Goal: Task Accomplishment & Management: Complete application form

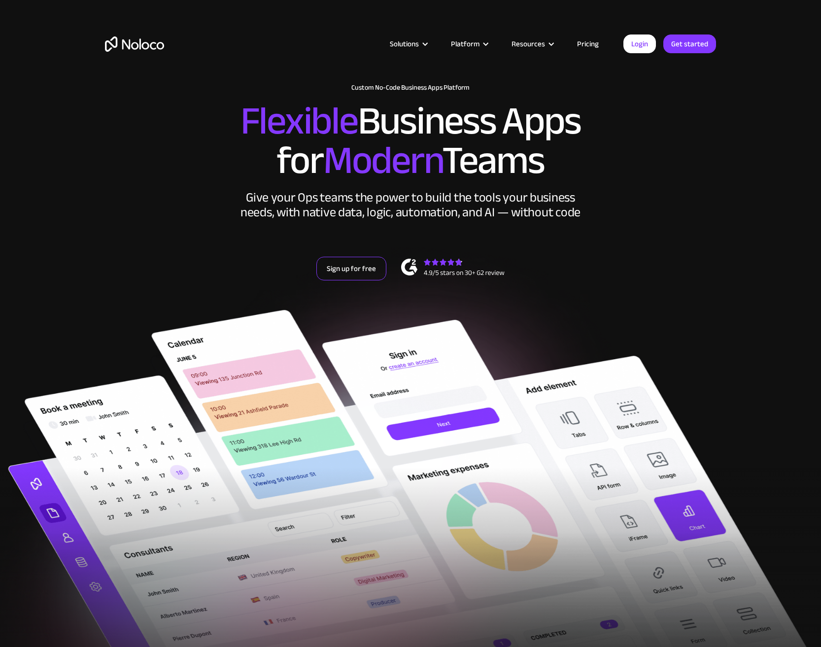
click at [358, 270] on link "Sign up for free" at bounding box center [351, 269] width 70 height 24
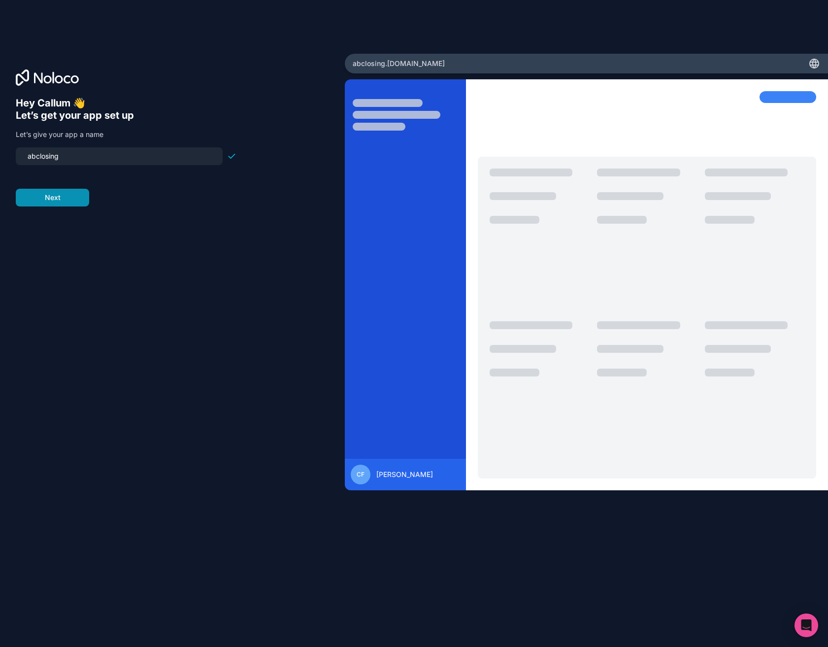
click at [68, 200] on button "Next" at bounding box center [52, 198] width 73 height 18
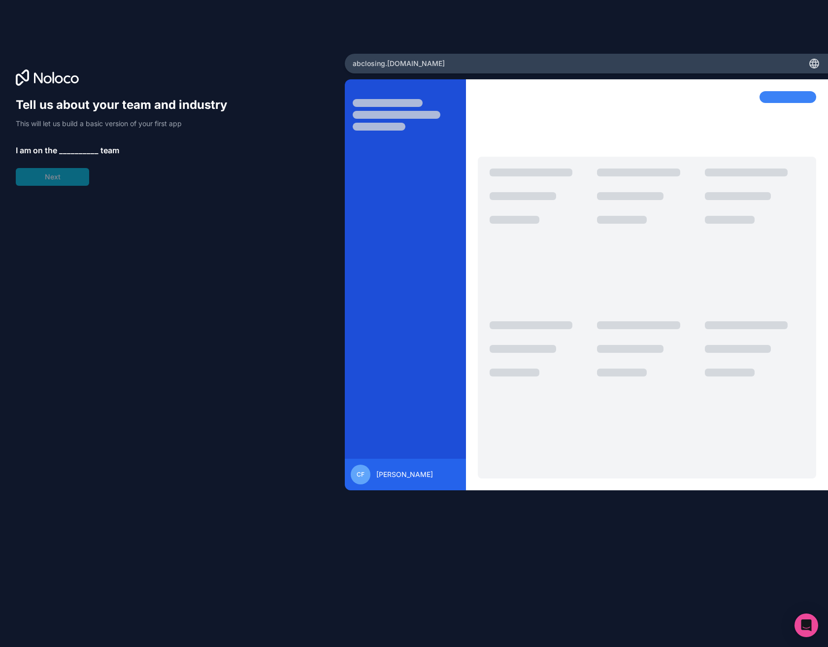
click at [67, 154] on span "__________" at bounding box center [78, 150] width 39 height 12
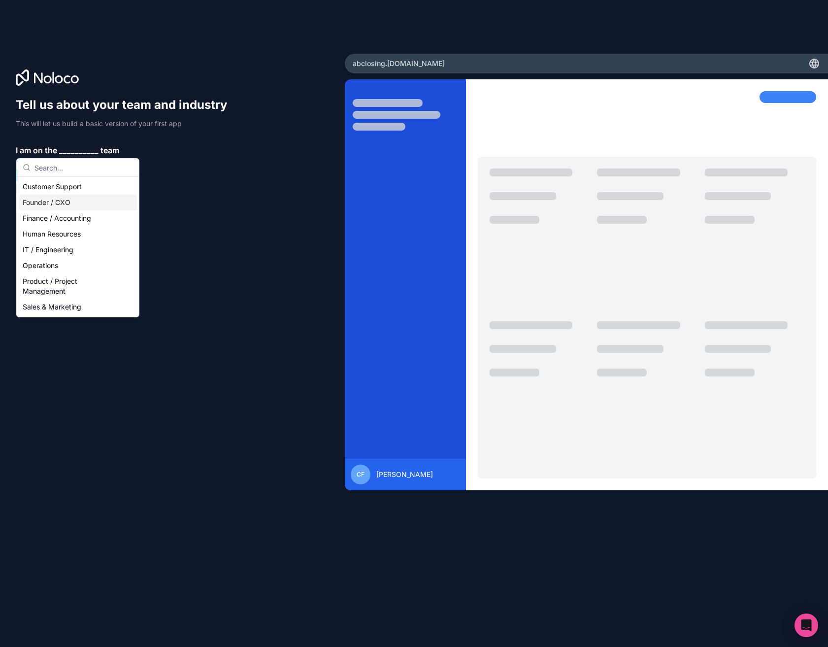
click at [67, 205] on div "Founder / CXO" at bounding box center [78, 203] width 118 height 16
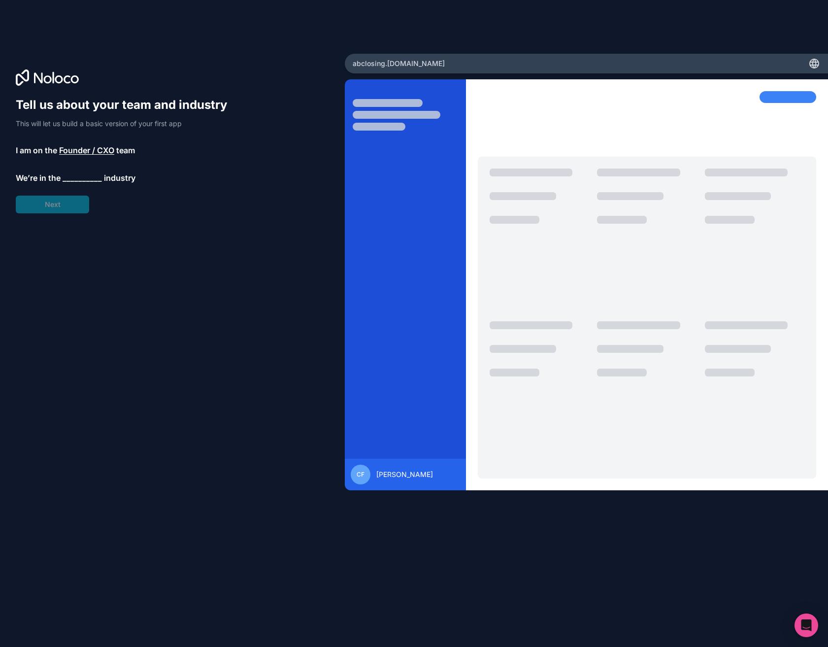
click at [73, 176] on span "__________" at bounding box center [82, 178] width 39 height 12
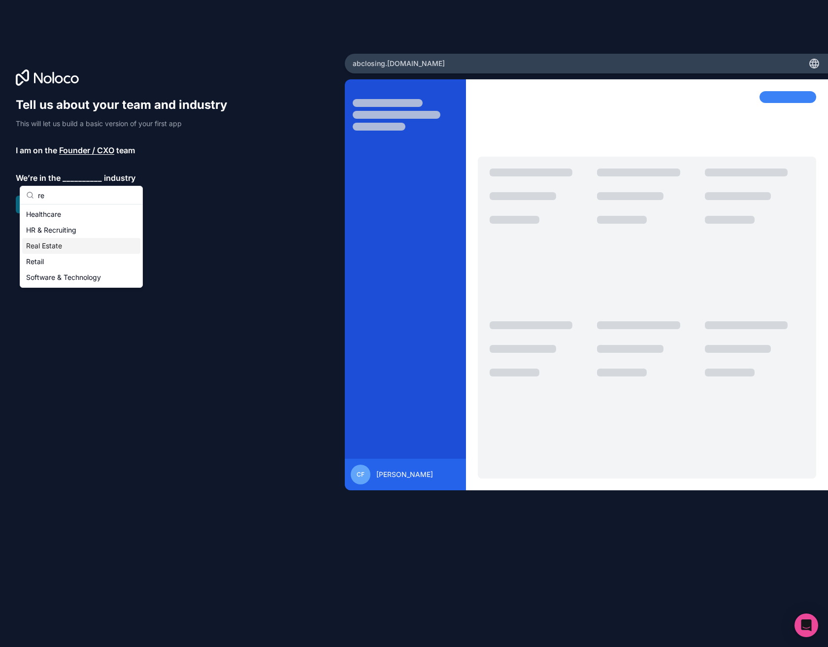
type input "r"
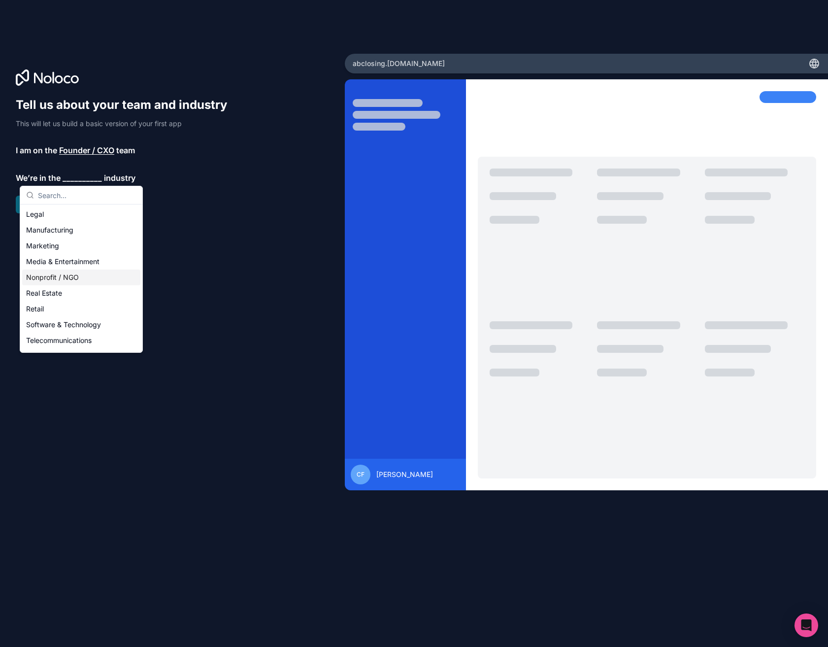
scroll to position [173, 0]
click at [88, 277] on div "Software & Technology" at bounding box center [81, 278] width 118 height 16
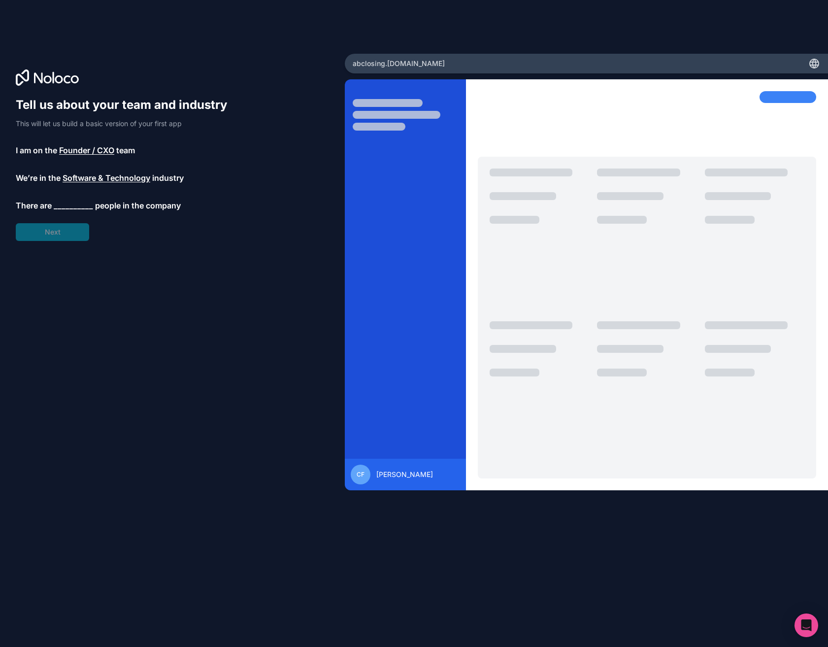
click at [71, 205] on span "__________" at bounding box center [73, 206] width 39 height 12
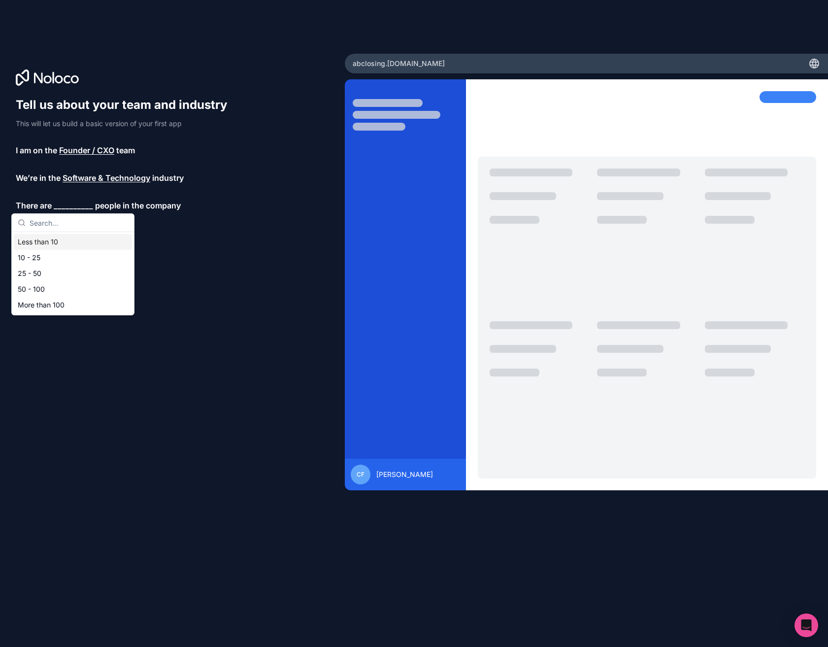
click at [72, 242] on div "Less than 10" at bounding box center [73, 242] width 118 height 16
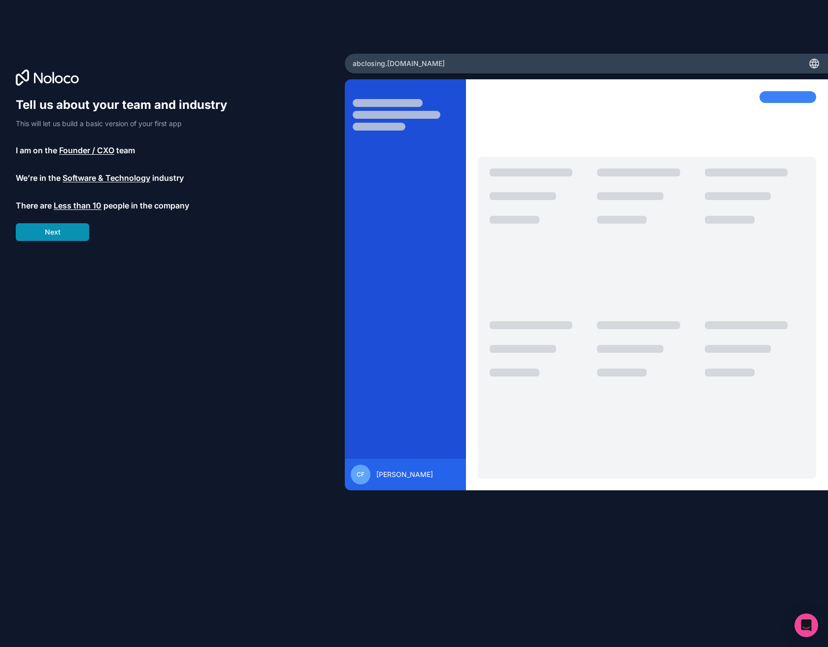
click at [67, 230] on button "Next" at bounding box center [52, 232] width 73 height 18
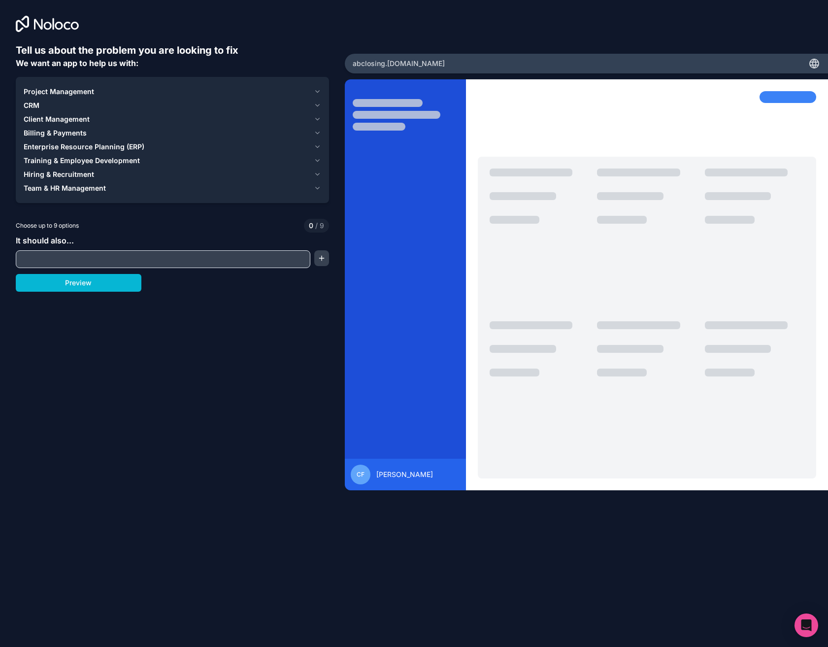
click at [84, 91] on span "Project Management" at bounding box center [59, 92] width 70 height 10
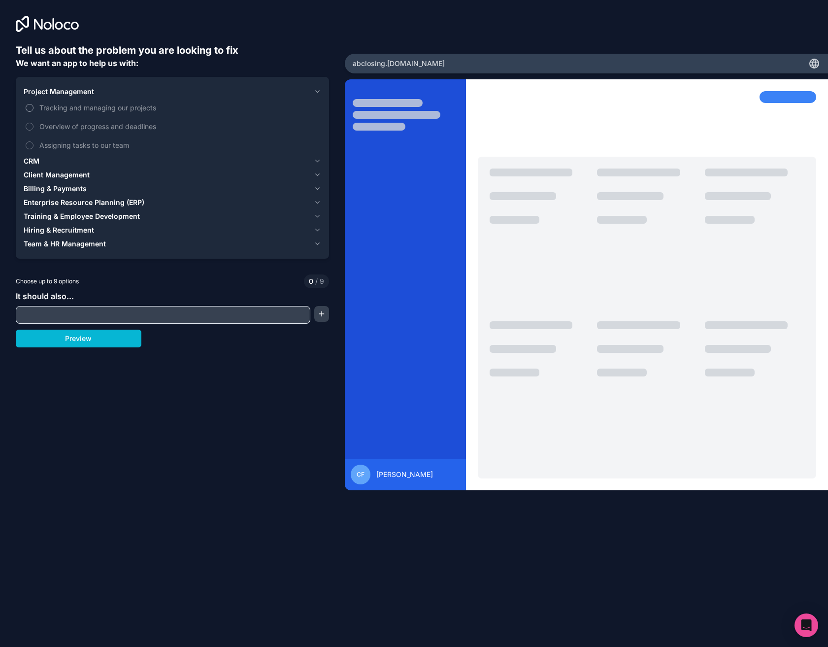
click at [90, 108] on span "Tracking and managing our projects" at bounding box center [179, 107] width 280 height 10
click at [34, 108] on button "Tracking and managing our projects" at bounding box center [30, 108] width 8 height 8
click at [81, 159] on div "CRM" at bounding box center [167, 161] width 286 height 10
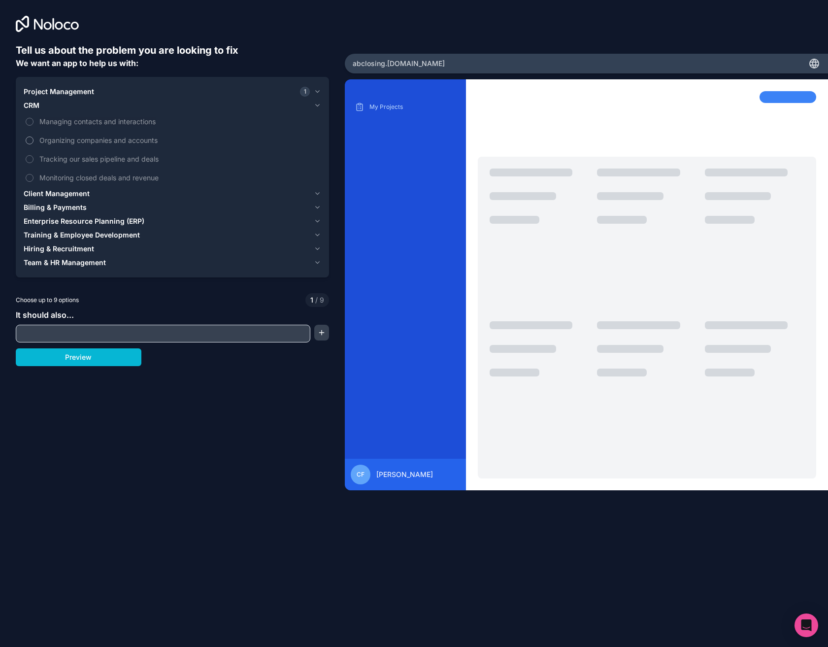
click at [94, 140] on span "Organizing companies and accounts" at bounding box center [179, 140] width 280 height 10
click at [34, 140] on button "Organizing companies and accounts" at bounding box center [30, 140] width 8 height 8
click at [73, 193] on span "Client Management" at bounding box center [57, 194] width 66 height 10
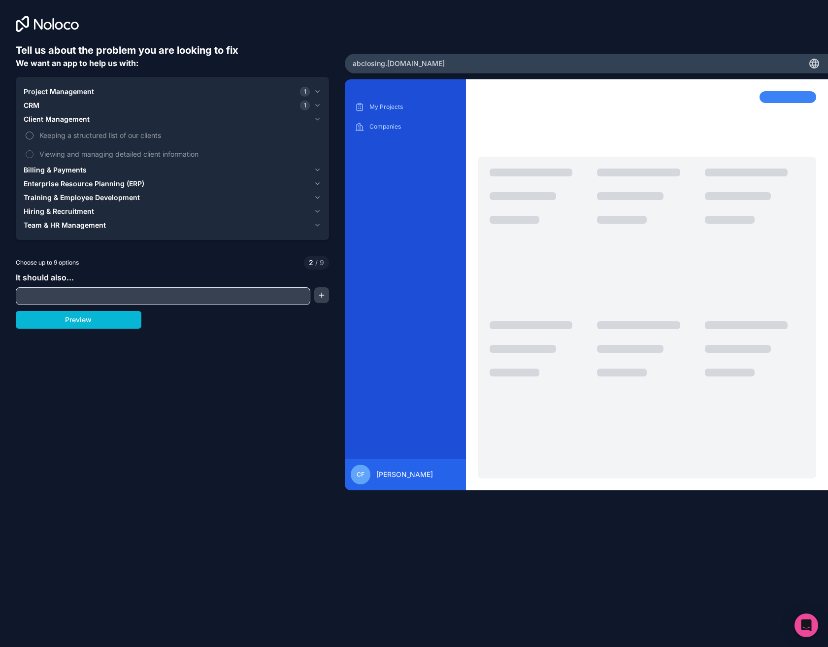
click at [94, 138] on span "Keeping a structured list of our clients" at bounding box center [179, 135] width 280 height 10
click at [34, 138] on button "Keeping a structured list of our clients" at bounding box center [30, 136] width 8 height 8
click at [92, 169] on div "Billing & Payments" at bounding box center [167, 170] width 286 height 10
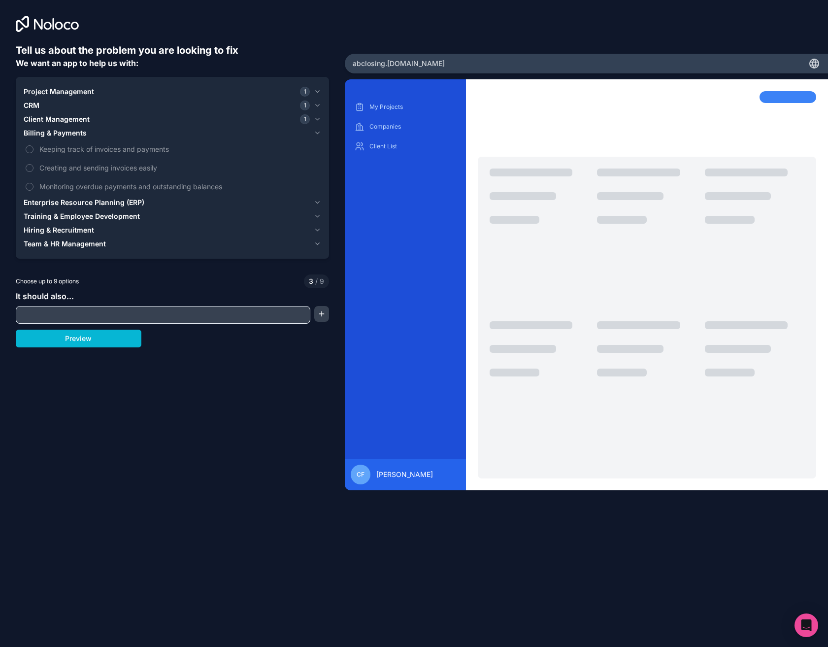
click at [112, 201] on span "Enterprise Resource Planning (ERP)" at bounding box center [84, 203] width 121 height 10
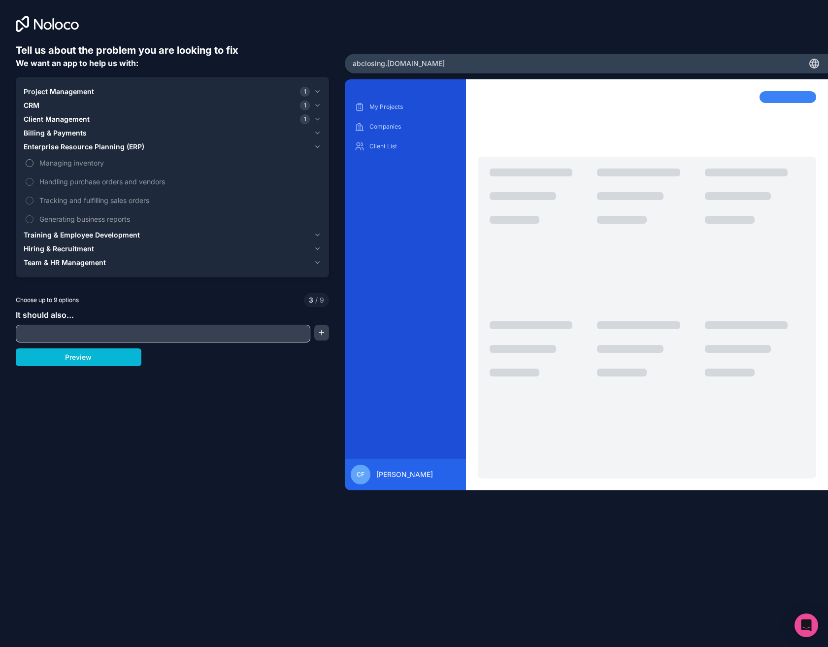
click at [95, 164] on span "Managing inventory" at bounding box center [179, 163] width 280 height 10
click at [34, 164] on button "Managing inventory" at bounding box center [30, 163] width 8 height 8
click at [101, 177] on span "Handling purchase orders and vendors" at bounding box center [179, 181] width 280 height 10
click at [34, 178] on button "Handling purchase orders and vendors" at bounding box center [30, 182] width 8 height 8
click at [86, 334] on input "text" at bounding box center [163, 334] width 290 height 14
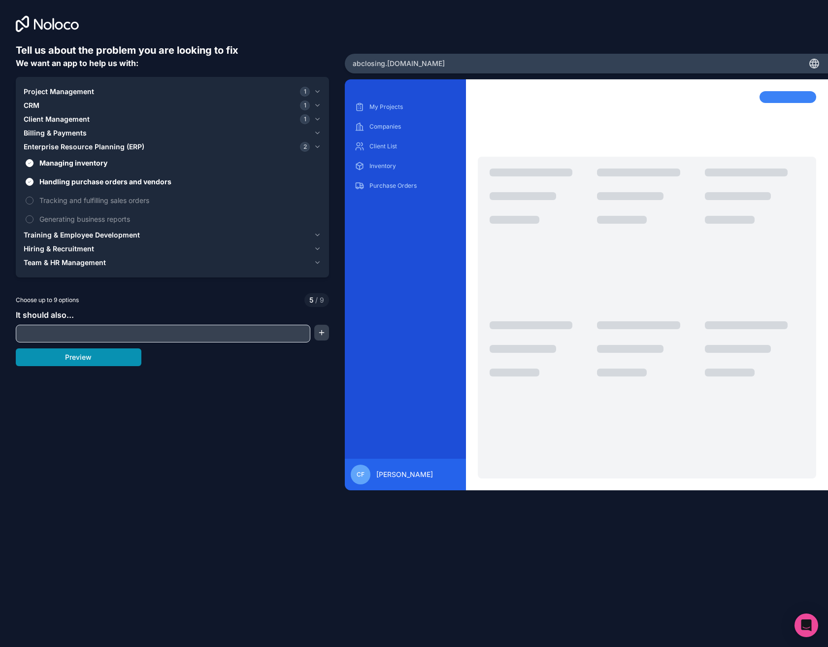
click at [98, 356] on button "Preview" at bounding box center [79, 357] width 126 height 18
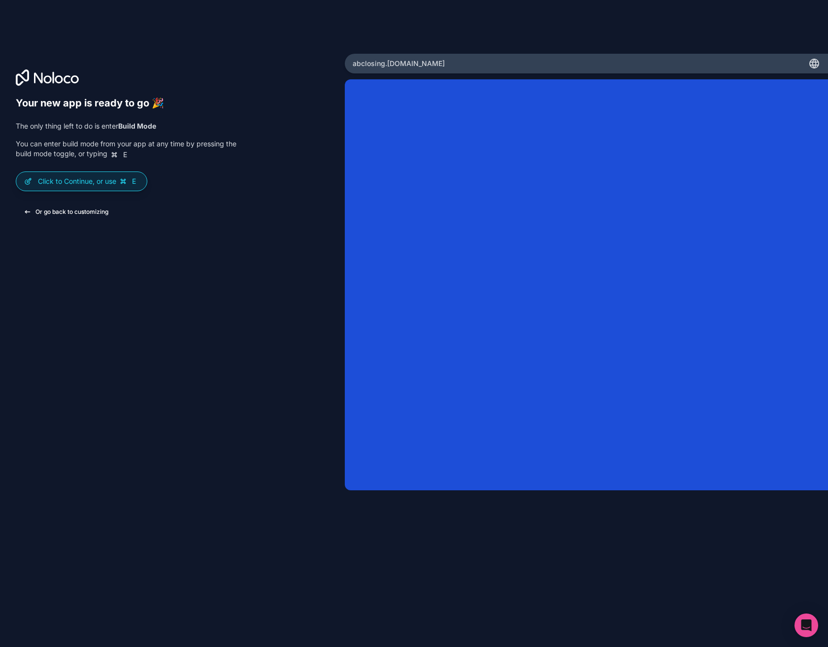
click at [31, 214] on button "Or go back to customizing" at bounding box center [66, 212] width 101 height 18
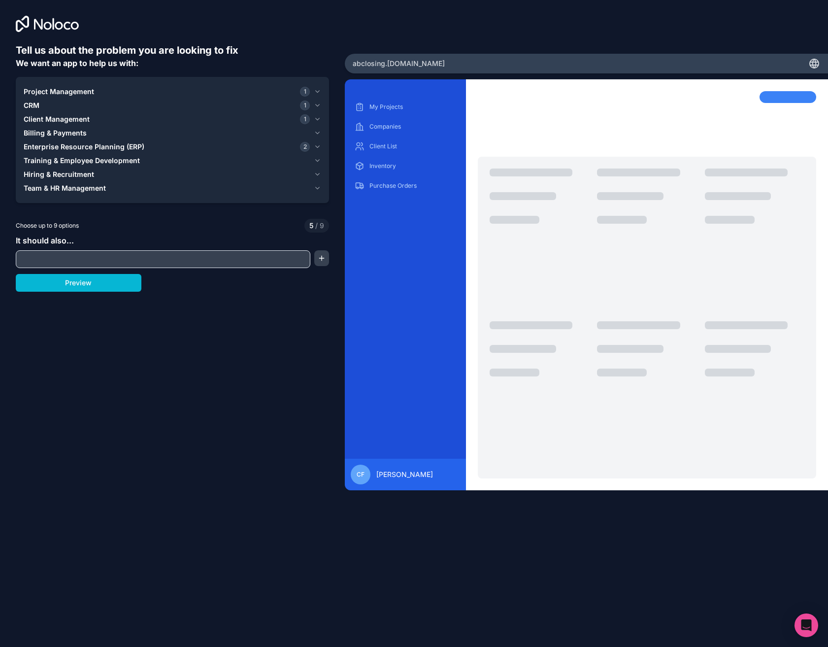
click at [87, 88] on span "Project Management" at bounding box center [59, 92] width 70 height 10
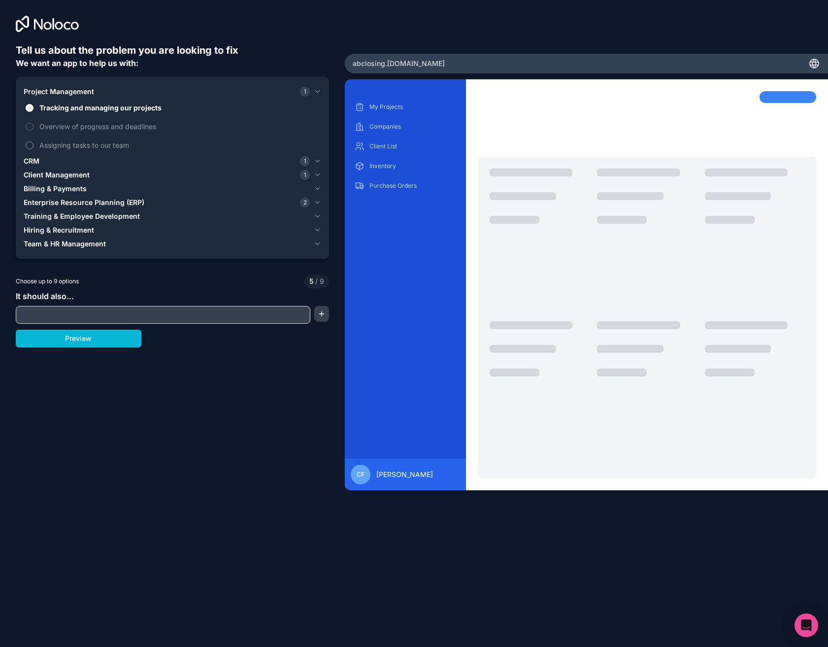
click at [98, 144] on span "Assigning tasks to our team" at bounding box center [179, 145] width 280 height 10
click at [34, 144] on button "Assigning tasks to our team" at bounding box center [30, 145] width 8 height 8
click at [100, 127] on span "Overview of progress and deadlines" at bounding box center [179, 126] width 280 height 10
click at [34, 127] on button "Overview of progress and deadlines" at bounding box center [30, 127] width 8 height 8
click at [124, 108] on span "Tracking and managing our projects" at bounding box center [179, 107] width 280 height 10
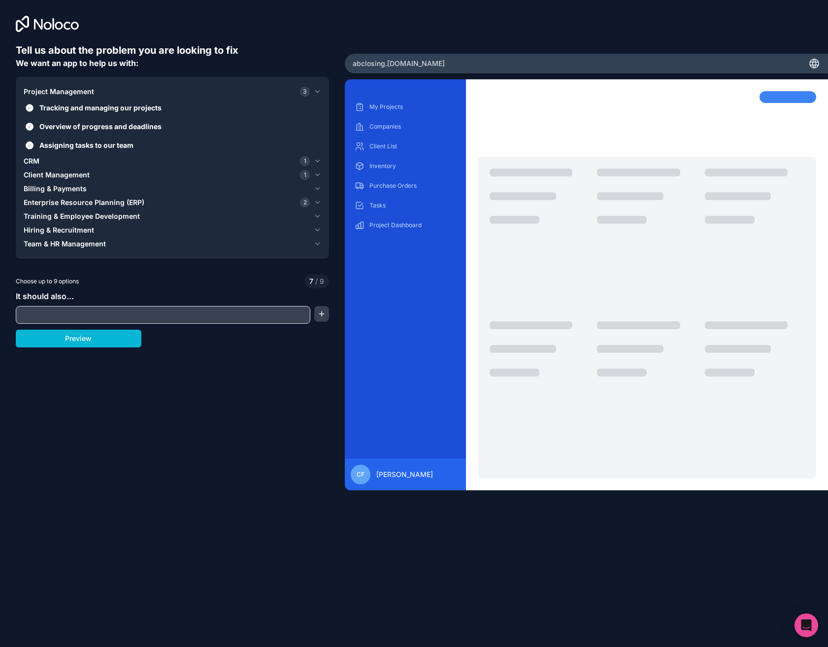
click at [34, 108] on button "Tracking and managing our projects" at bounding box center [30, 108] width 8 height 8
click at [135, 129] on span "Overview of progress and deadlines" at bounding box center [179, 126] width 280 height 10
click at [34, 129] on button "Overview of progress and deadlines" at bounding box center [30, 127] width 8 height 8
click at [135, 129] on span "Overview of progress and deadlines" at bounding box center [179, 126] width 280 height 10
click at [34, 129] on button "Overview of progress and deadlines" at bounding box center [30, 127] width 8 height 8
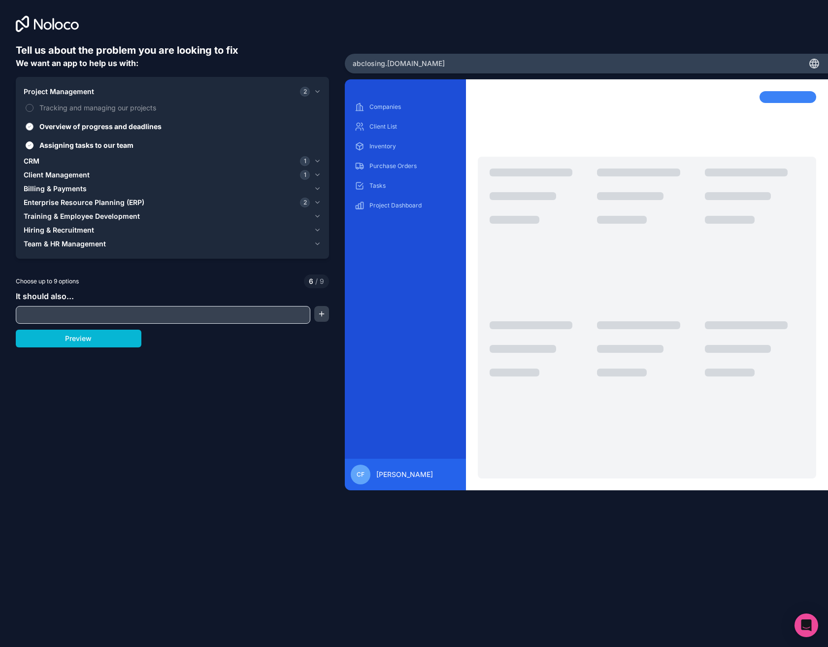
click at [155, 126] on span "Overview of progress and deadlines" at bounding box center [179, 126] width 280 height 10
click at [34, 126] on button "Overview of progress and deadlines" at bounding box center [30, 127] width 8 height 8
click at [95, 160] on div "CRM 1" at bounding box center [167, 161] width 286 height 10
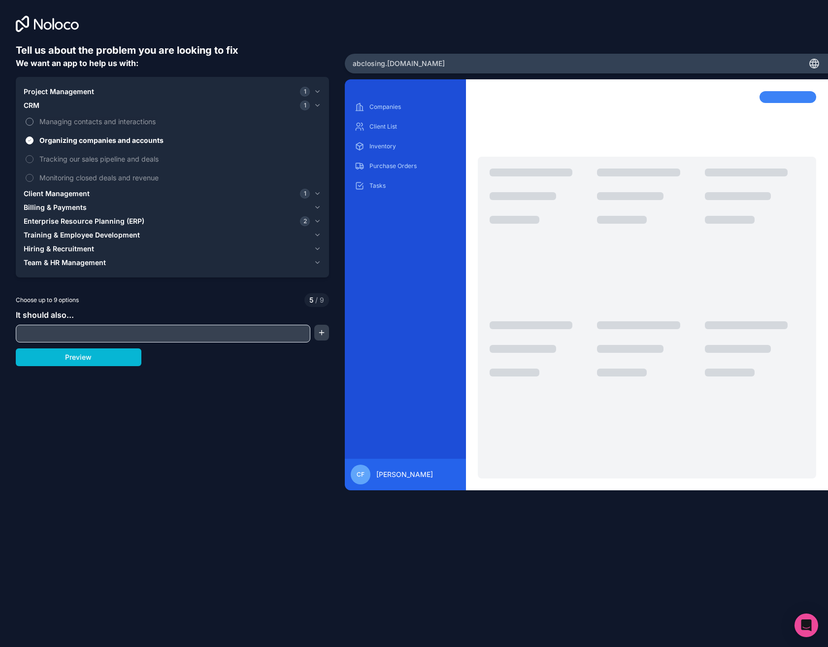
click at [93, 119] on span "Managing contacts and interactions" at bounding box center [179, 121] width 280 height 10
click at [34, 119] on button "Managing contacts and interactions" at bounding box center [30, 122] width 8 height 8
click at [142, 161] on span "Tracking our sales pipeline and deals" at bounding box center [179, 159] width 280 height 10
click at [34, 161] on button "Tracking our sales pipeline and deals" at bounding box center [30, 159] width 8 height 8
click at [146, 178] on span "Monitoring closed deals and revenue" at bounding box center [179, 177] width 280 height 10
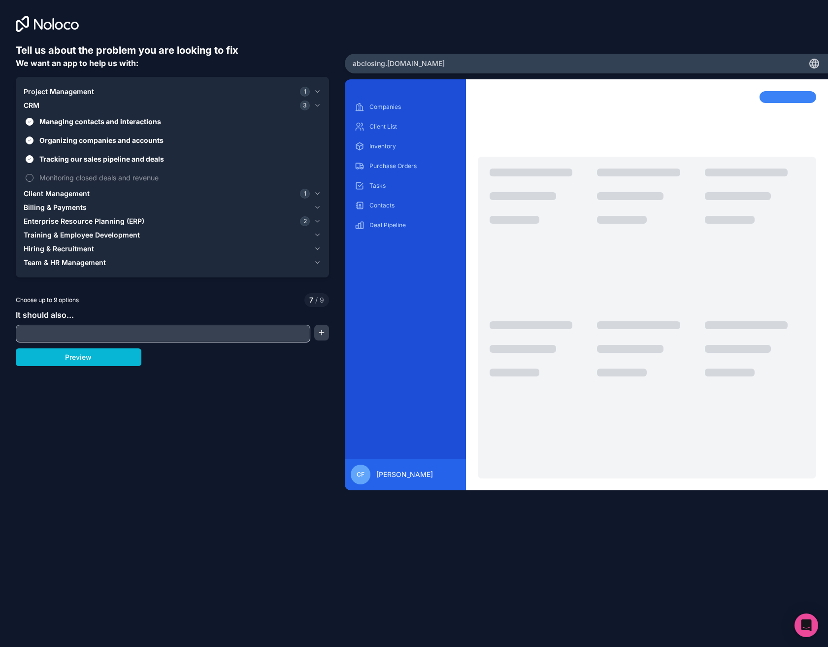
click at [34, 178] on button "Monitoring closed deals and revenue" at bounding box center [30, 178] width 8 height 8
click at [72, 193] on span "Client Management" at bounding box center [57, 194] width 66 height 10
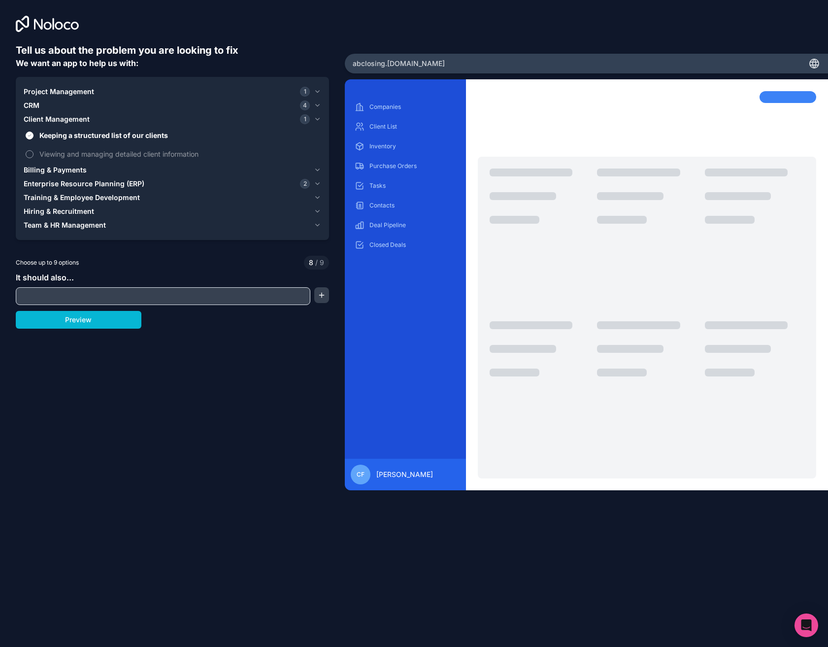
click at [90, 152] on span "Viewing and managing detailed client information" at bounding box center [179, 154] width 280 height 10
click at [34, 152] on button "Viewing and managing detailed client information" at bounding box center [30, 154] width 8 height 8
click at [85, 172] on div "Billing & Payments" at bounding box center [167, 170] width 286 height 10
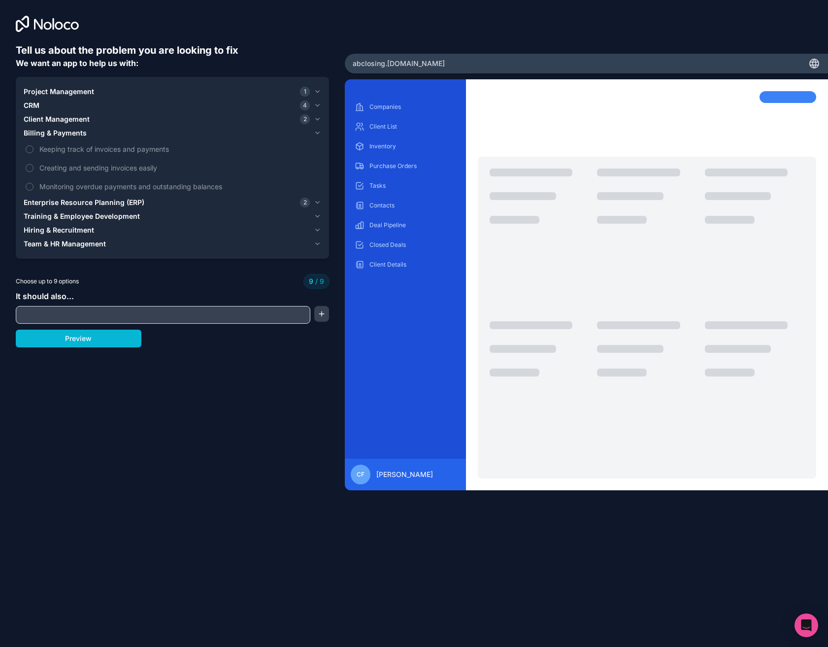
click at [123, 231] on div "Hiring & Recruitment" at bounding box center [167, 230] width 286 height 10
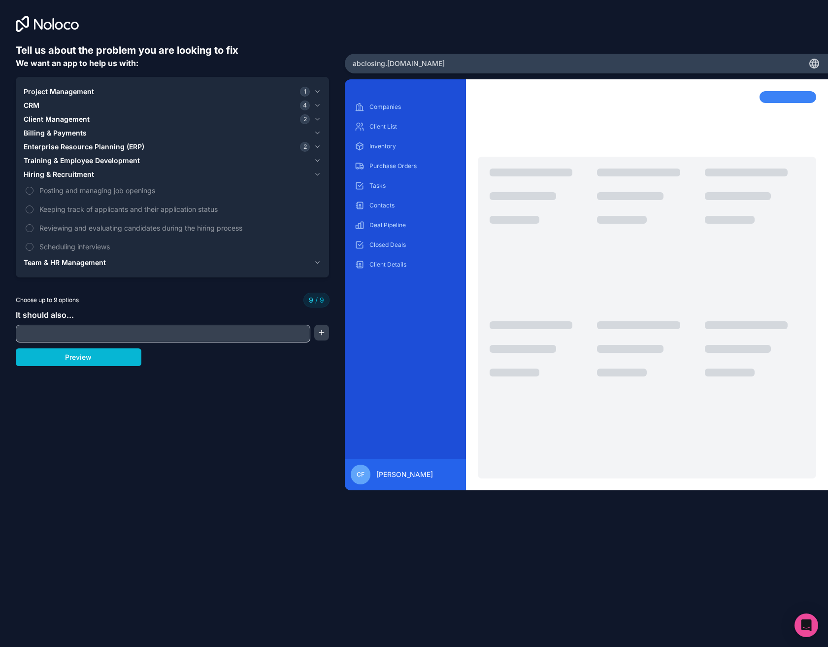
click at [101, 260] on span "Team & HR Management" at bounding box center [65, 263] width 82 height 10
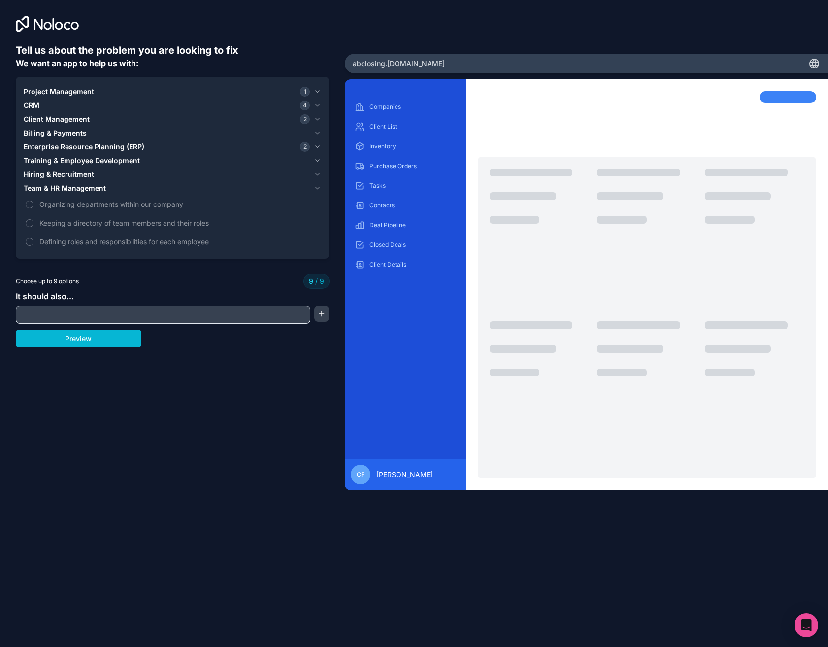
click at [99, 92] on div "Project Management 1" at bounding box center [167, 92] width 286 height 10
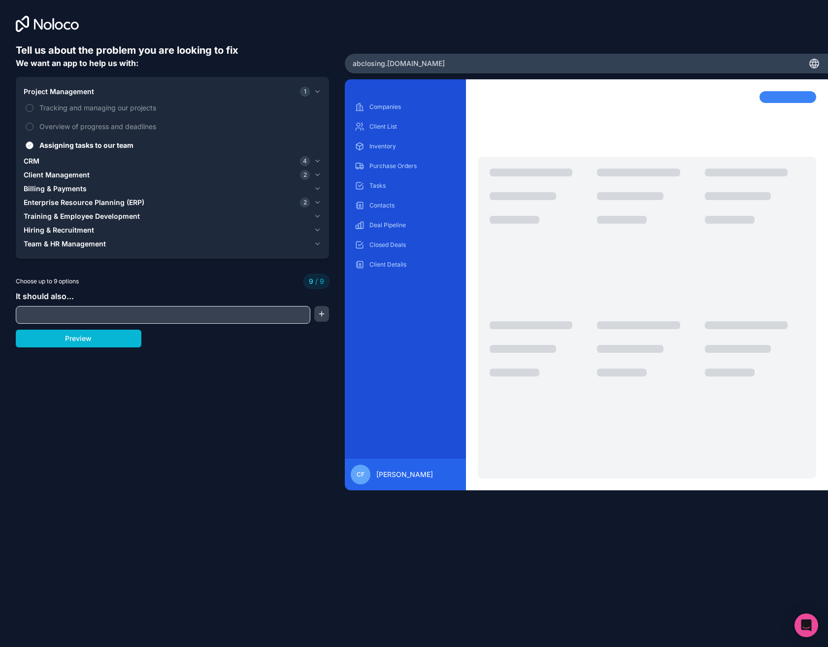
click at [98, 144] on span "Assigning tasks to our team" at bounding box center [179, 145] width 280 height 10
click at [34, 144] on button "Assigning tasks to our team" at bounding box center [30, 145] width 8 height 8
click at [68, 162] on div "CRM 4" at bounding box center [167, 161] width 286 height 10
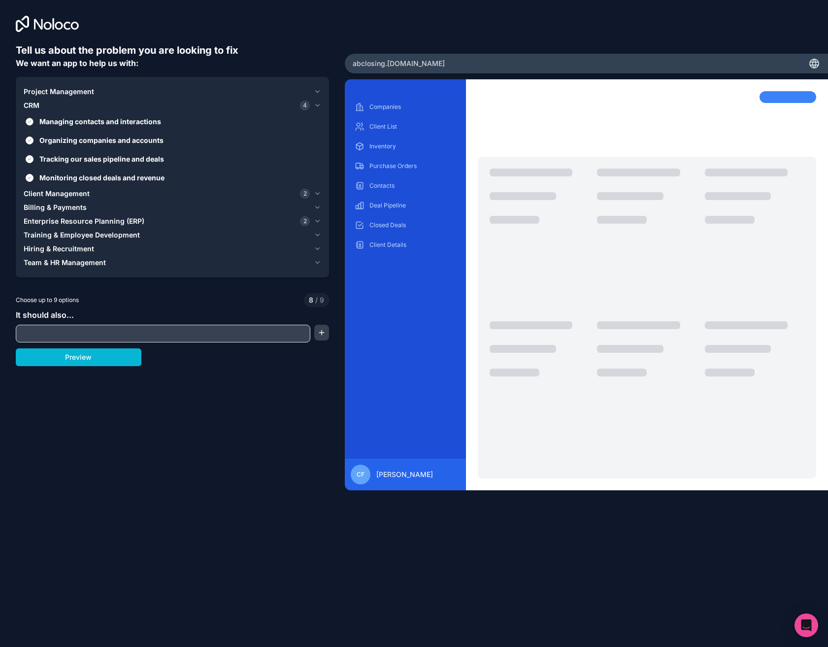
click at [102, 125] on span "Managing contacts and interactions" at bounding box center [179, 121] width 280 height 10
click at [34, 125] on button "Managing contacts and interactions" at bounding box center [30, 122] width 8 height 8
click at [97, 138] on span "Organizing companies and accounts" at bounding box center [179, 140] width 280 height 10
click at [34, 138] on button "Organizing companies and accounts" at bounding box center [30, 140] width 8 height 8
click at [91, 159] on span "Tracking our sales pipeline and deals" at bounding box center [179, 159] width 280 height 10
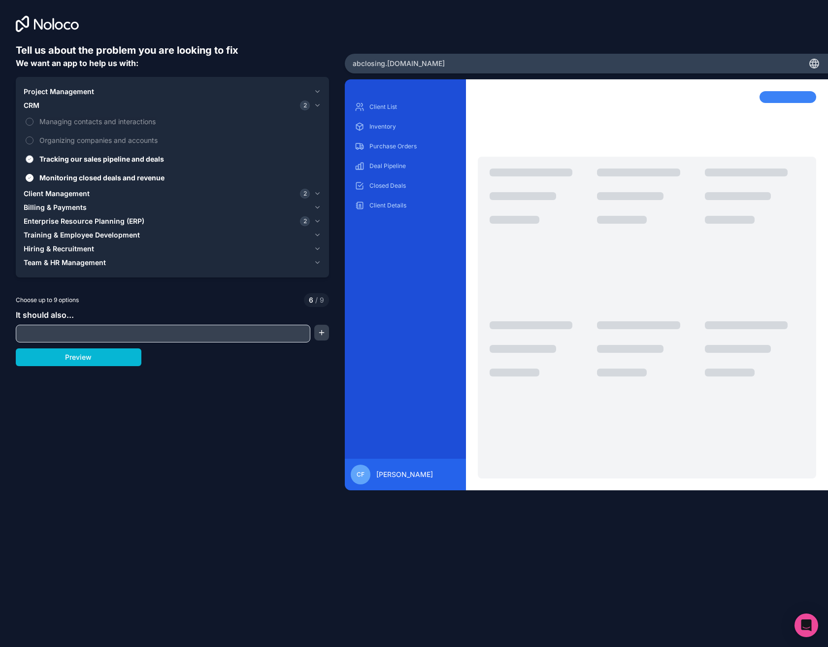
click at [34, 159] on button "Tracking our sales pipeline and deals" at bounding box center [30, 159] width 8 height 8
click at [91, 178] on span "Monitoring closed deals and revenue" at bounding box center [179, 177] width 280 height 10
click at [34, 178] on button "Monitoring closed deals and revenue" at bounding box center [30, 178] width 8 height 8
click at [90, 204] on div "Billing & Payments" at bounding box center [167, 208] width 286 height 10
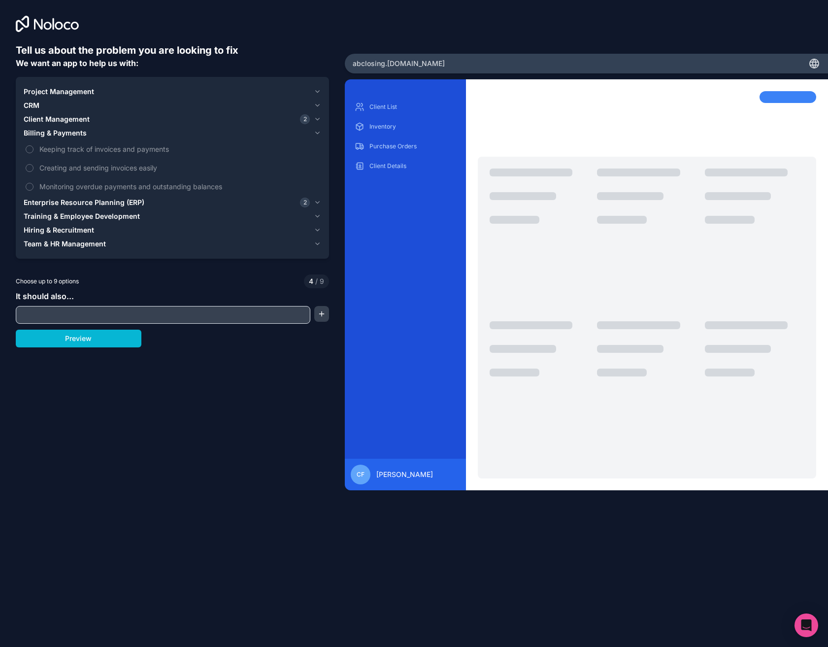
click at [78, 122] on span "Client Management" at bounding box center [57, 119] width 66 height 10
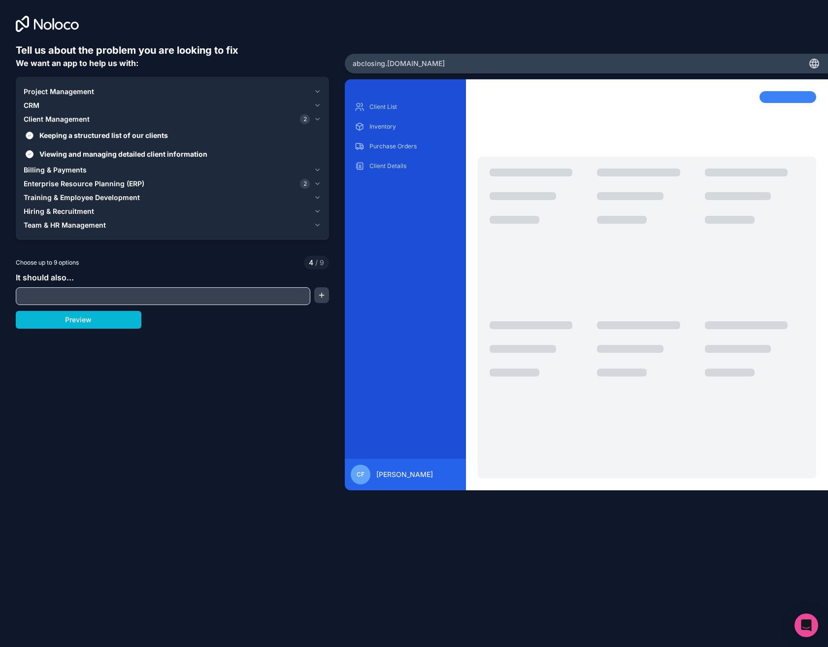
click at [104, 132] on span "Keeping a structured list of our clients" at bounding box center [179, 135] width 280 height 10
click at [34, 132] on button "Keeping a structured list of our clients" at bounding box center [30, 136] width 8 height 8
click at [103, 154] on span "Viewing and managing detailed client information" at bounding box center [179, 154] width 280 height 10
click at [34, 154] on button "Viewing and managing detailed client information" at bounding box center [30, 154] width 8 height 8
click at [87, 186] on span "Enterprise Resource Planning (ERP)" at bounding box center [84, 184] width 121 height 10
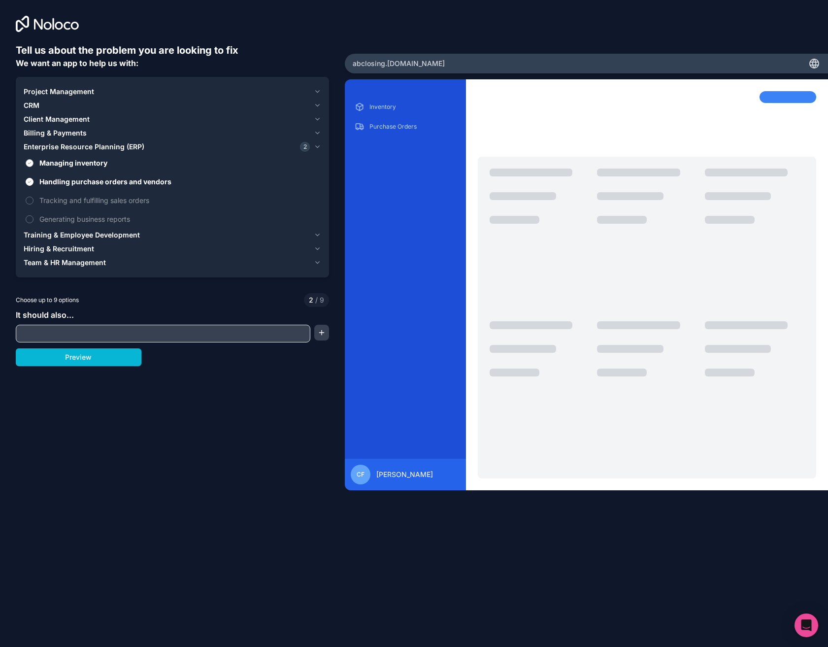
drag, startPoint x: 84, startPoint y: 158, endPoint x: 83, endPoint y: 164, distance: 6.0
click at [84, 159] on span "Managing inventory" at bounding box center [179, 163] width 280 height 10
click at [34, 159] on button "Managing inventory" at bounding box center [30, 163] width 8 height 8
click at [80, 181] on span "Handling purchase orders and vendors" at bounding box center [179, 181] width 280 height 10
click at [34, 181] on button "Handling purchase orders and vendors" at bounding box center [30, 182] width 8 height 8
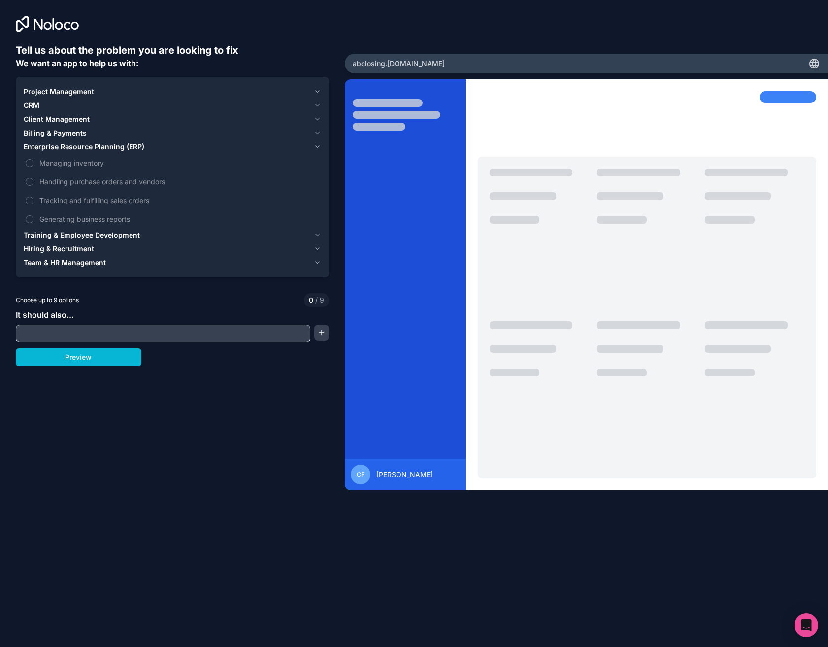
click at [219, 332] on input "text" at bounding box center [163, 334] width 290 height 14
type input "Inbox"
click at [318, 332] on button "button" at bounding box center [321, 333] width 15 height 16
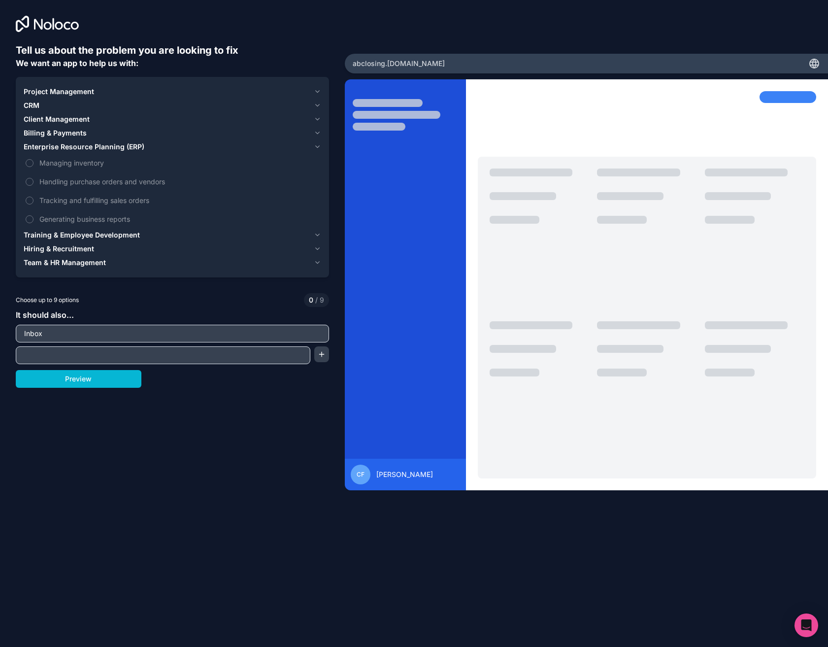
click at [216, 358] on input "text" at bounding box center [163, 355] width 290 height 14
click at [87, 383] on button "Preview" at bounding box center [79, 379] width 126 height 18
click at [66, 102] on div "CRM" at bounding box center [167, 106] width 286 height 10
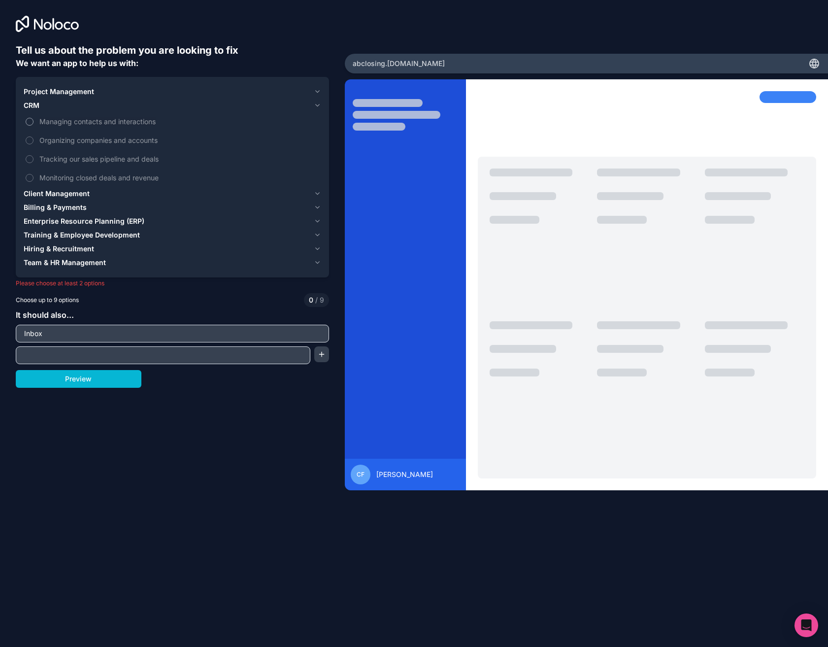
click at [86, 122] on span "Managing contacts and interactions" at bounding box center [179, 121] width 280 height 10
click at [34, 122] on button "Managing contacts and interactions" at bounding box center [30, 122] width 8 height 8
click at [43, 193] on span "Client Management" at bounding box center [57, 194] width 66 height 10
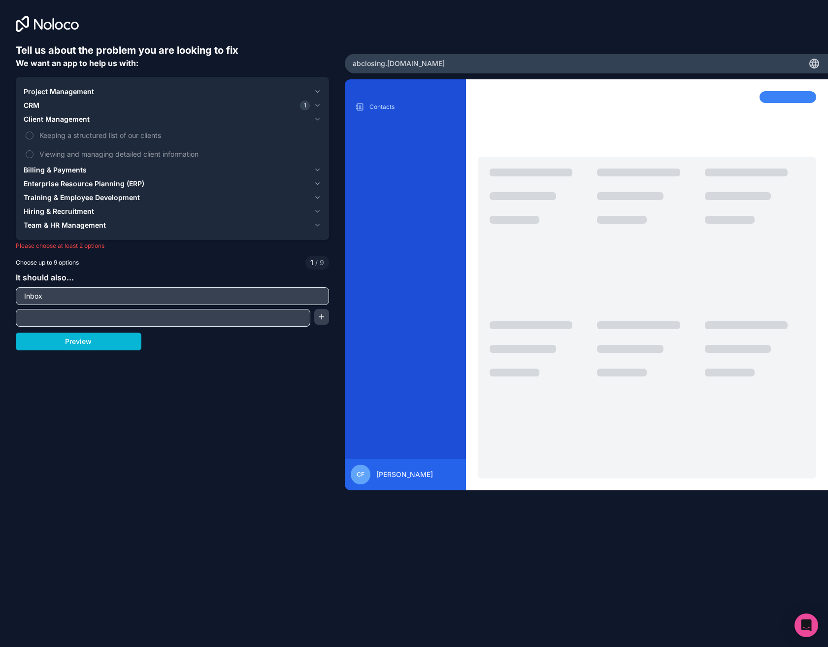
click at [58, 166] on span "Billing & Payments" at bounding box center [55, 170] width 63 height 10
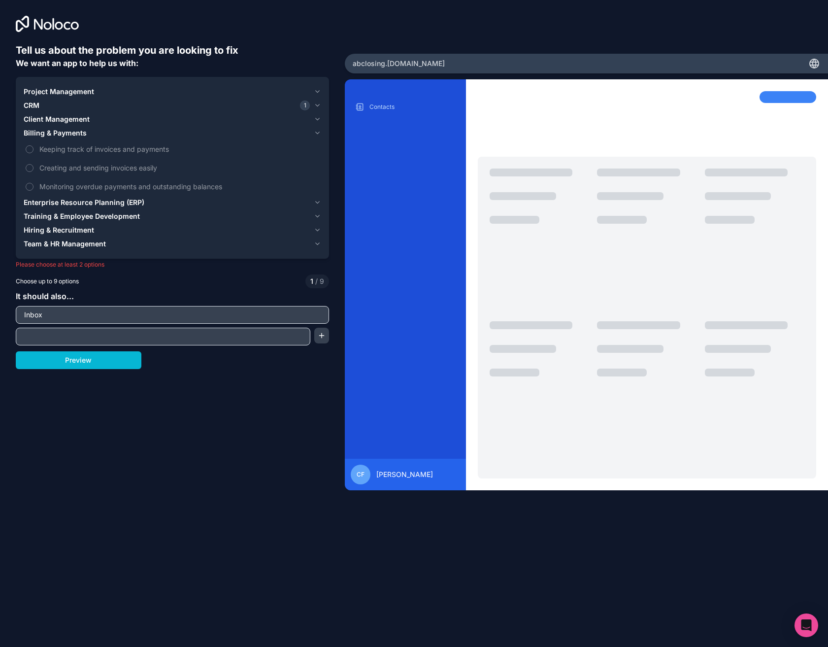
click at [90, 201] on span "Enterprise Resource Planning (ERP)" at bounding box center [84, 203] width 121 height 10
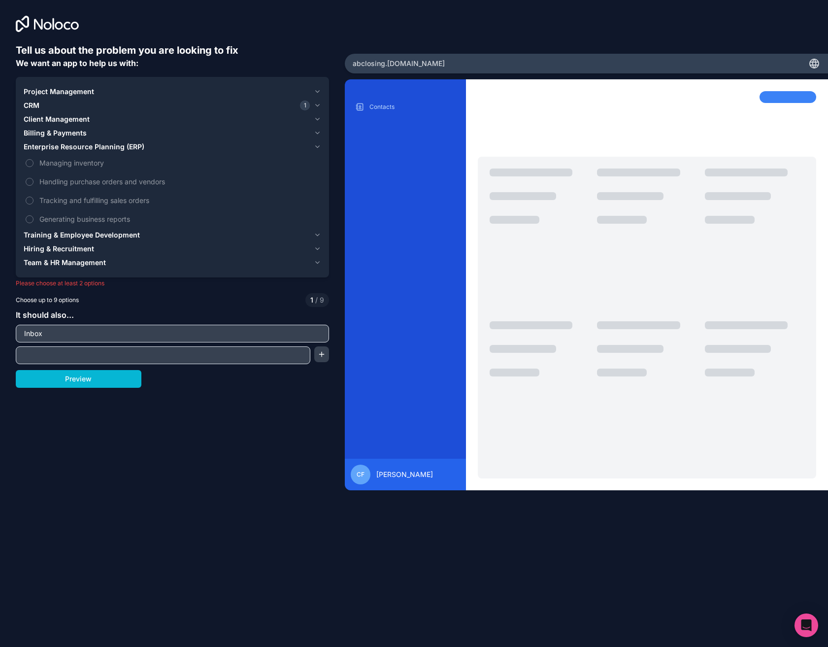
click at [79, 232] on span "Training & Employee Development" at bounding box center [82, 235] width 116 height 10
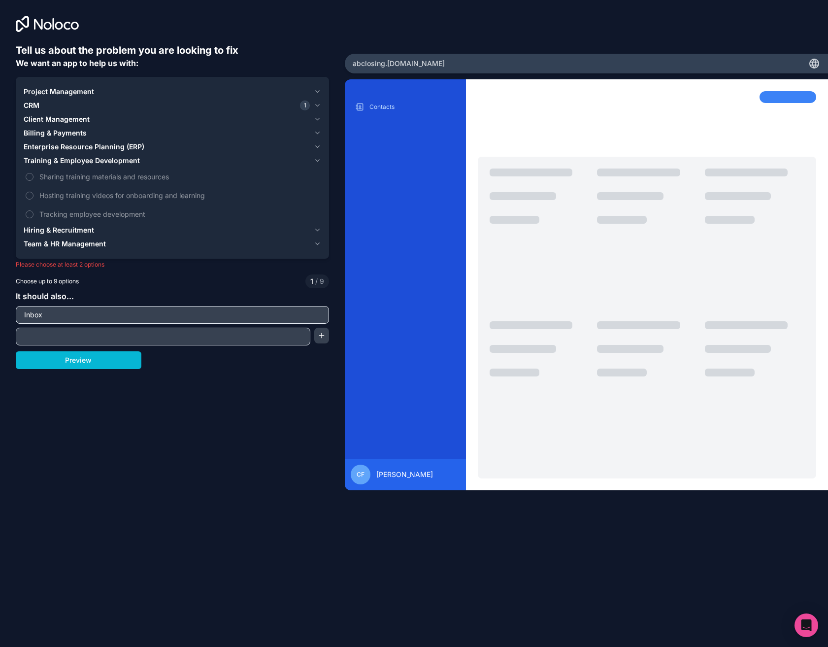
click at [70, 232] on span "Hiring & Recruitment" at bounding box center [59, 230] width 70 height 10
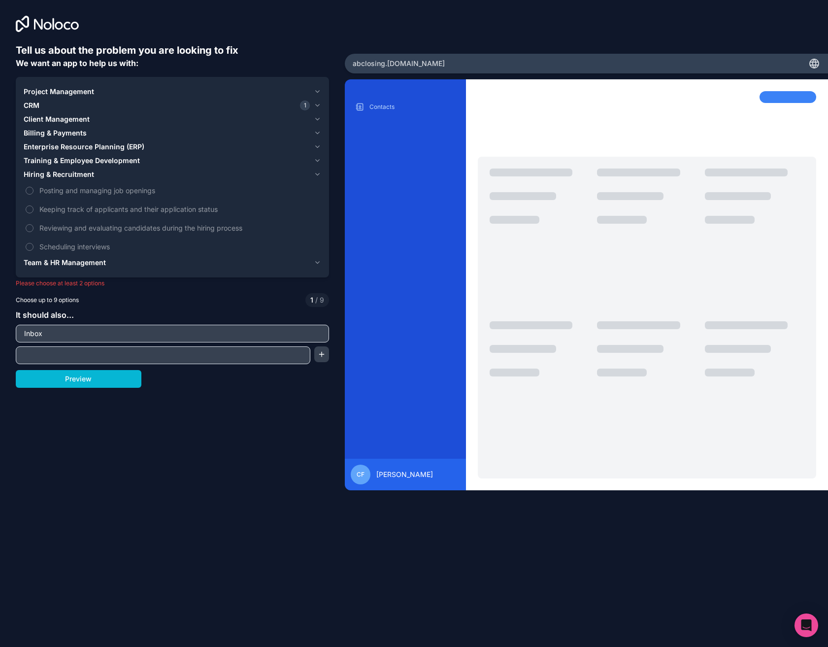
click at [63, 262] on span "Team & HR Management" at bounding box center [65, 263] width 82 height 10
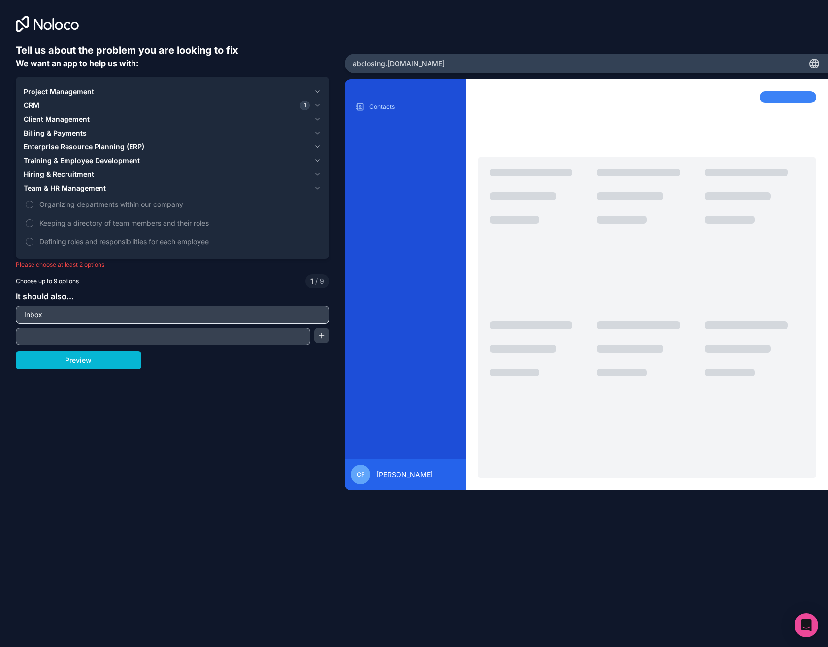
click at [79, 158] on span "Training & Employee Development" at bounding box center [82, 161] width 116 height 10
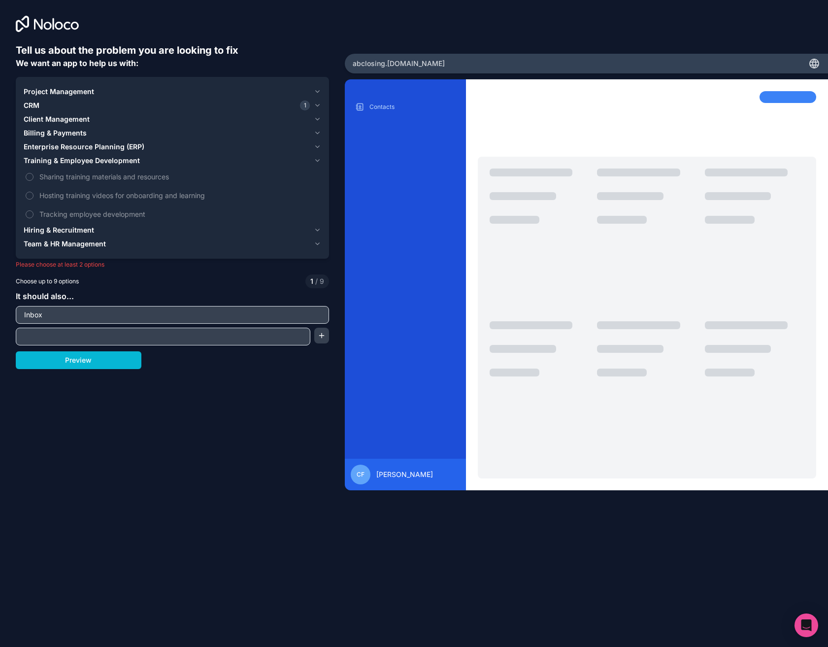
click at [81, 147] on span "Enterprise Resource Planning (ERP)" at bounding box center [84, 147] width 121 height 10
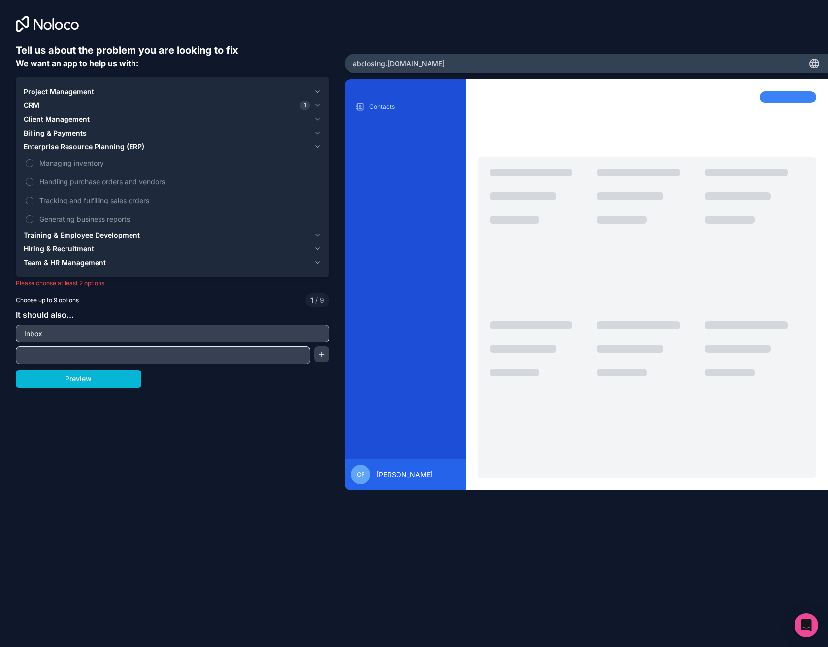
click at [73, 136] on span "Billing & Payments" at bounding box center [55, 133] width 63 height 10
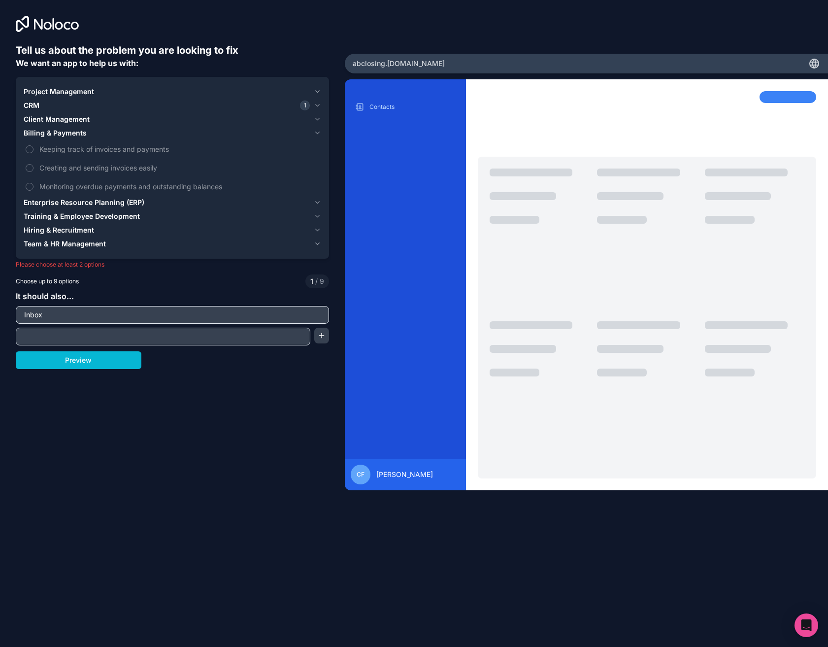
click at [78, 126] on button "Billing & Payments" at bounding box center [173, 133] width 298 height 14
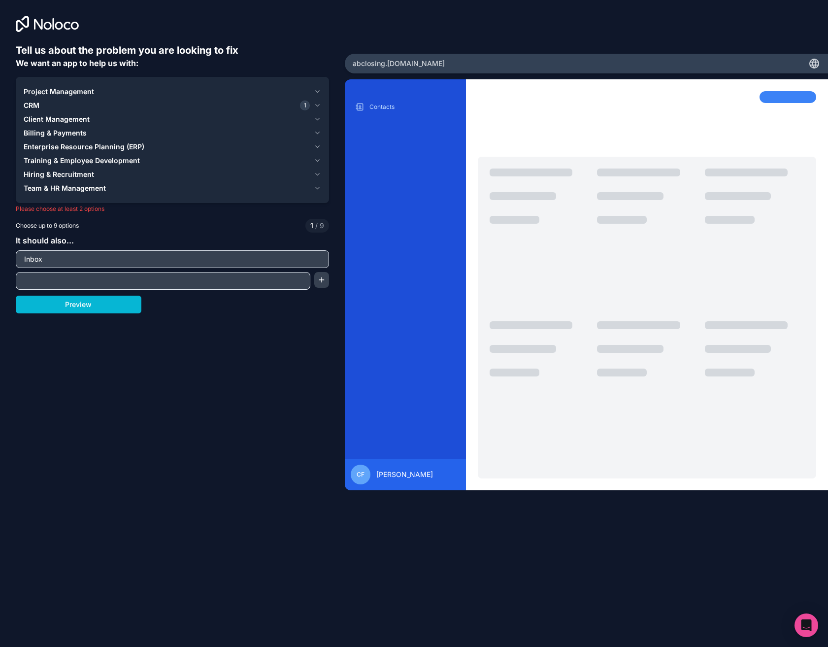
click at [74, 120] on span "Client Management" at bounding box center [57, 119] width 66 height 10
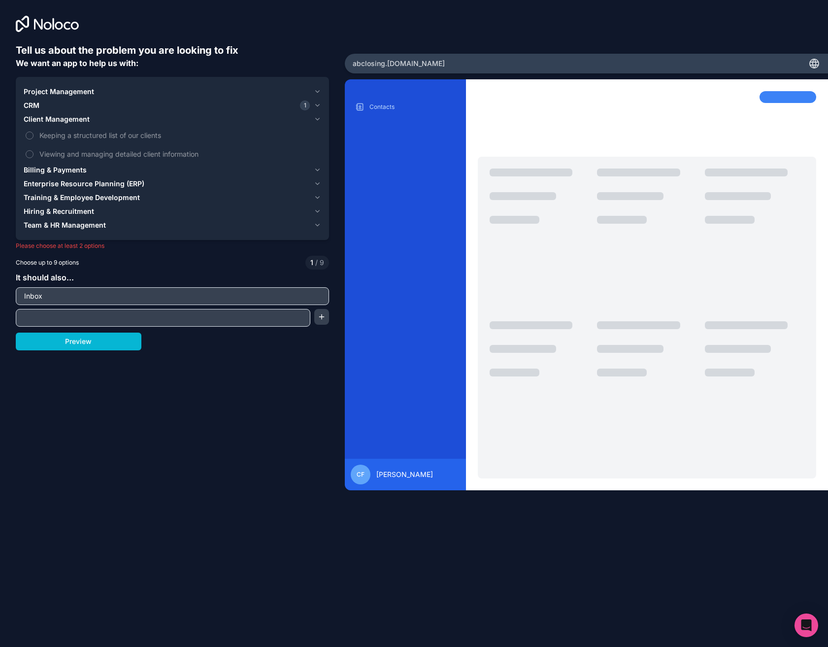
click at [65, 92] on span "Project Management" at bounding box center [59, 92] width 70 height 10
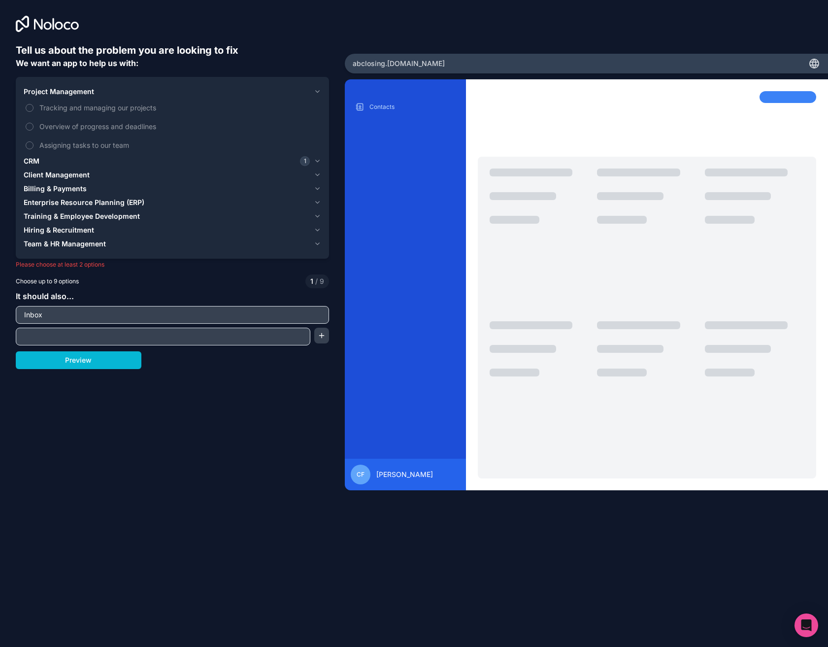
click at [59, 162] on div "CRM 1" at bounding box center [167, 161] width 286 height 10
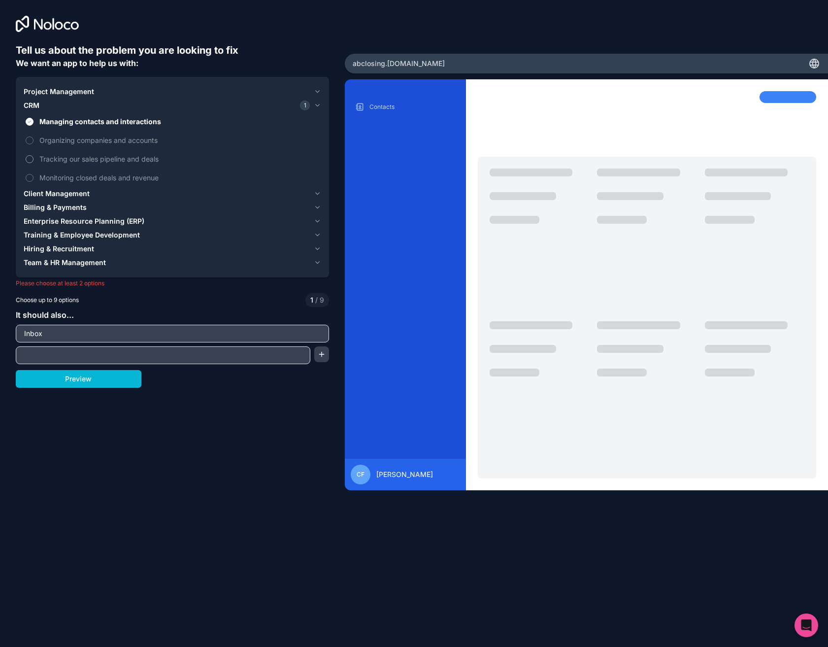
click at [112, 152] on label "Tracking our sales pipeline and deals" at bounding box center [173, 159] width 298 height 18
click at [34, 155] on button "Tracking our sales pipeline and deals" at bounding box center [30, 159] width 8 height 8
click at [143, 156] on span "Tracking our sales pipeline and deals" at bounding box center [179, 159] width 280 height 10
click at [34, 156] on button "Tracking our sales pipeline and deals" at bounding box center [30, 159] width 8 height 8
click at [94, 95] on div "Project Management" at bounding box center [167, 92] width 286 height 10
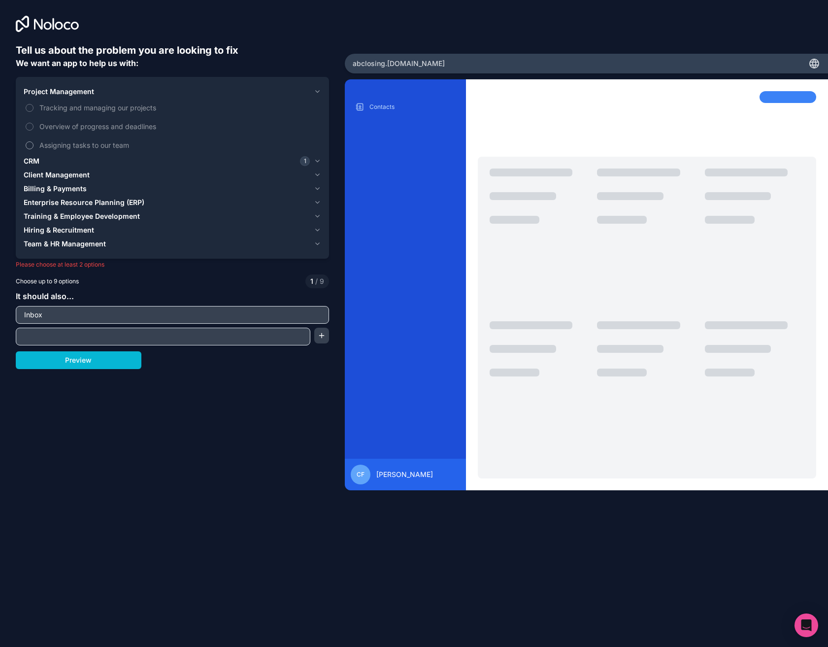
click at [90, 146] on span "Assigning tasks to our team" at bounding box center [179, 145] width 280 height 10
click at [34, 146] on button "Assigning tasks to our team" at bounding box center [30, 145] width 8 height 8
click at [83, 368] on button "Preview" at bounding box center [79, 360] width 126 height 18
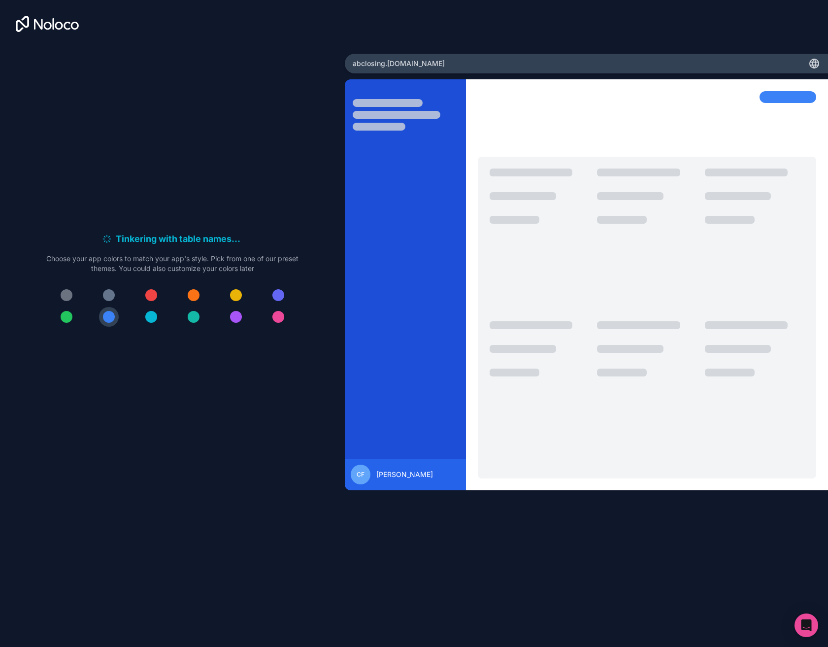
click at [196, 297] on div at bounding box center [194, 295] width 12 height 12
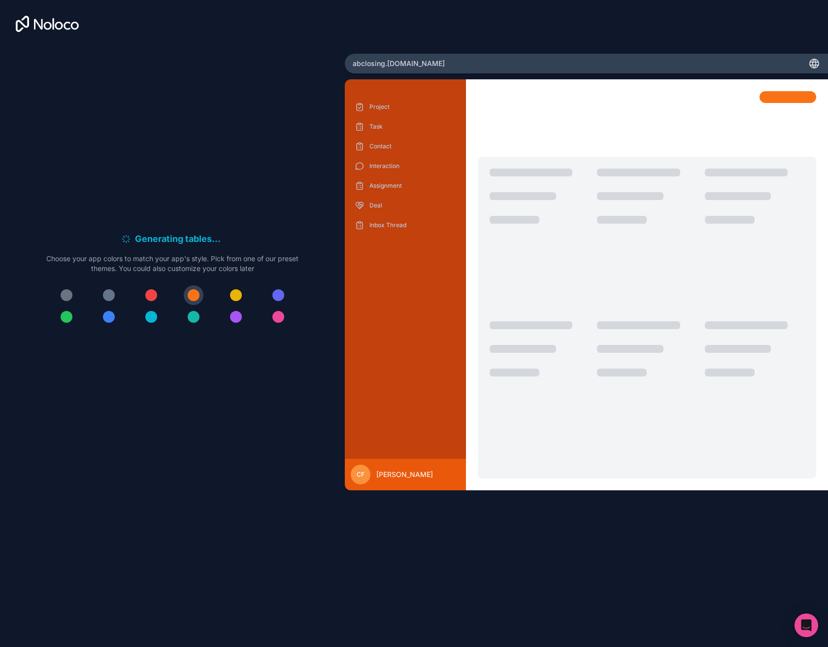
click at [67, 316] on div at bounding box center [67, 317] width 12 height 12
